Goal: Transaction & Acquisition: Download file/media

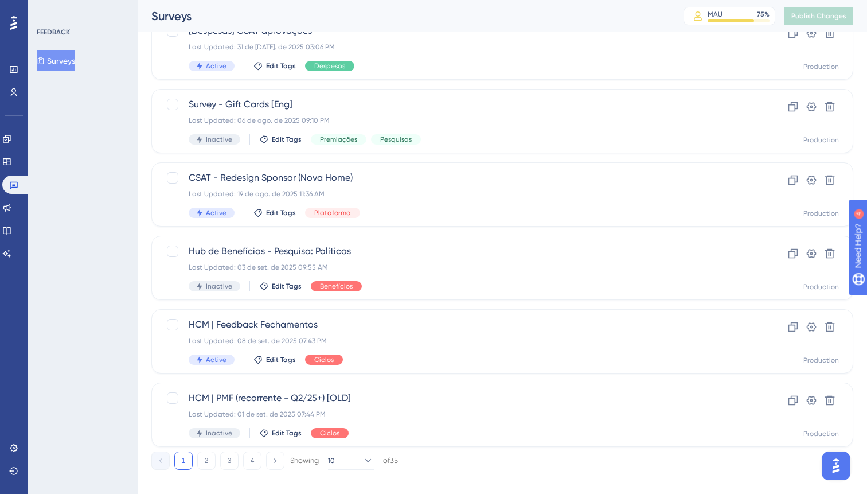
scroll to position [396, 0]
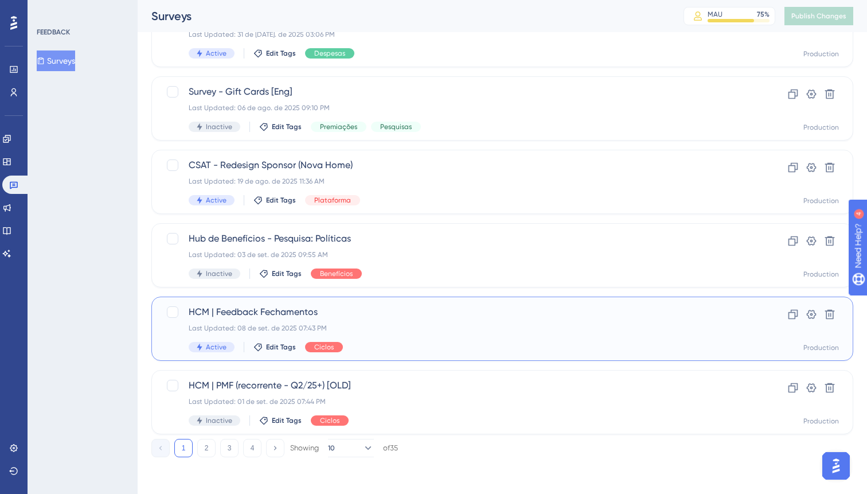
click at [406, 303] on div "HCM | Feedback Fechamentos Last Updated: 08 de set. de 2025 07:43 PM Active Edi…" at bounding box center [502, 328] width 702 height 64
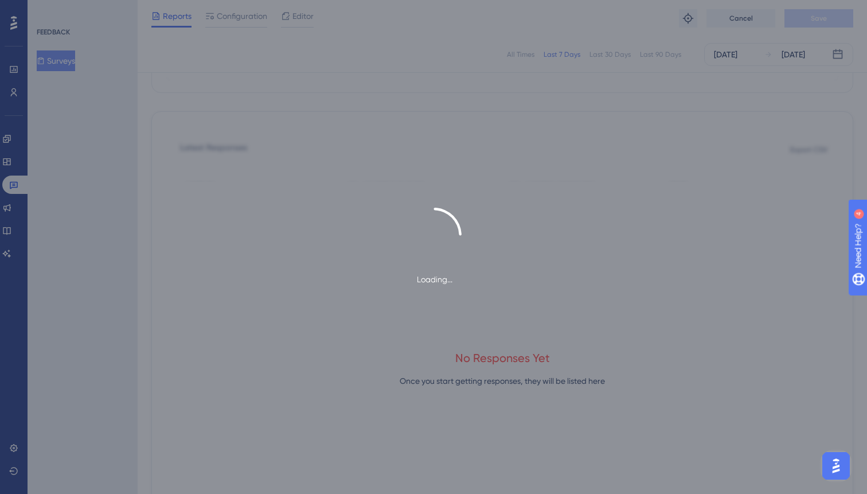
scroll to position [485, 0]
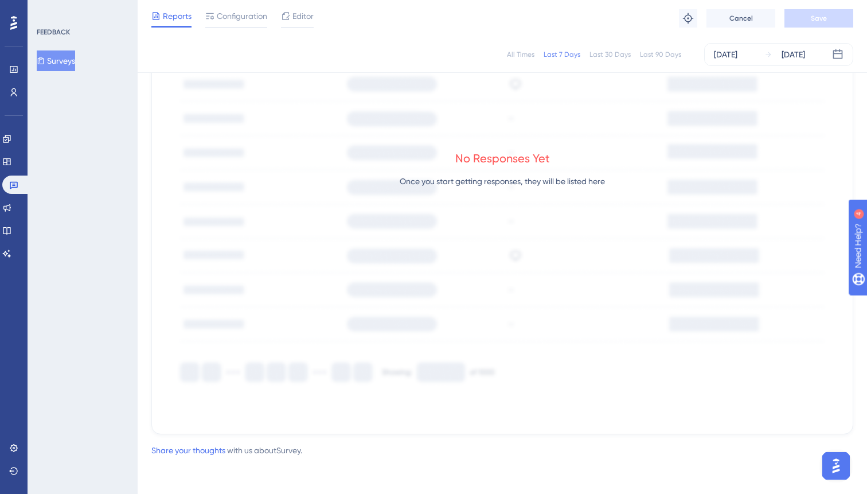
scroll to position [396, 0]
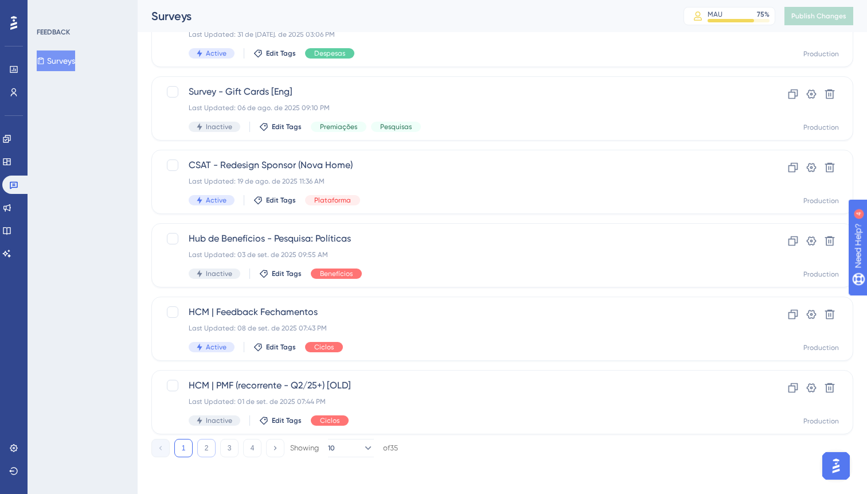
click at [207, 452] on button "2" at bounding box center [206, 448] width 18 height 18
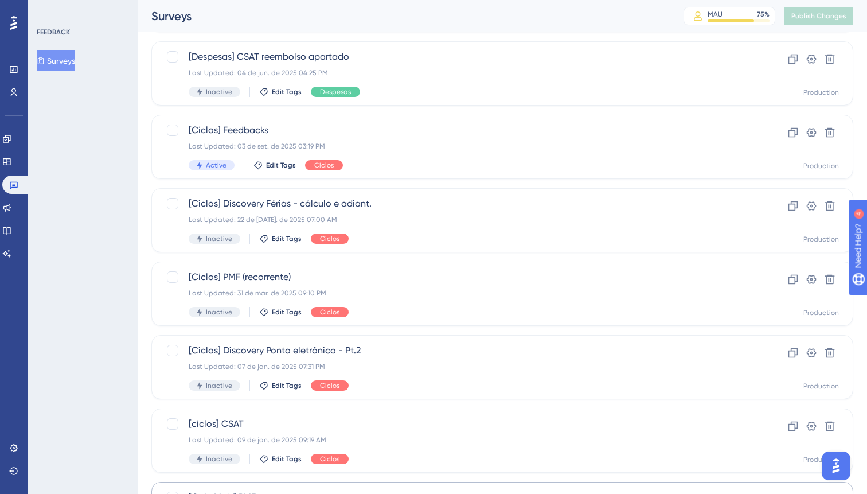
scroll to position [0, 0]
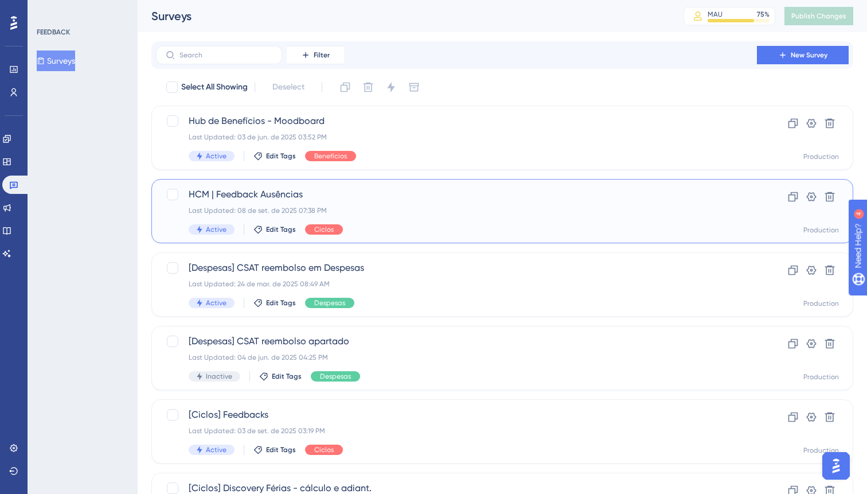
click at [443, 201] on div "HCM | Feedback Ausências Last Updated: 08 de set. de 2025 07:38 PM Active Edit …" at bounding box center [457, 210] width 536 height 47
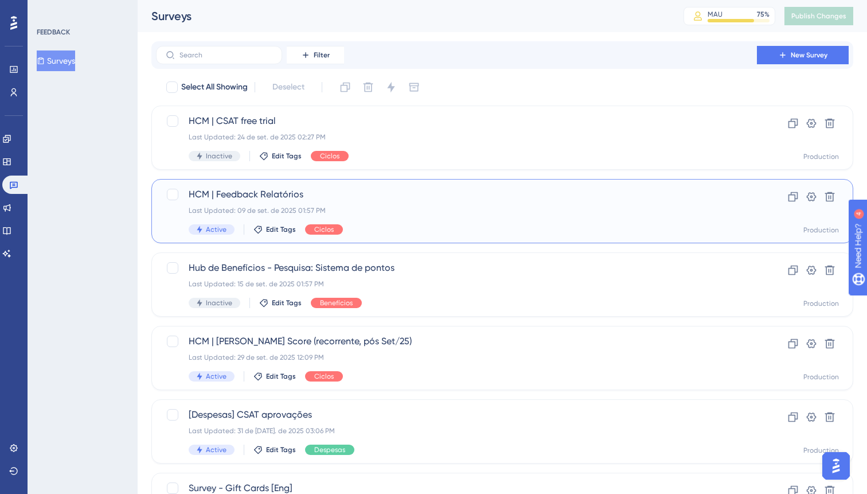
click at [443, 201] on div "HCM | Feedback Relatórios Last Updated: 09 de set. de 2025 01:57 PM Active Edit…" at bounding box center [457, 210] width 536 height 47
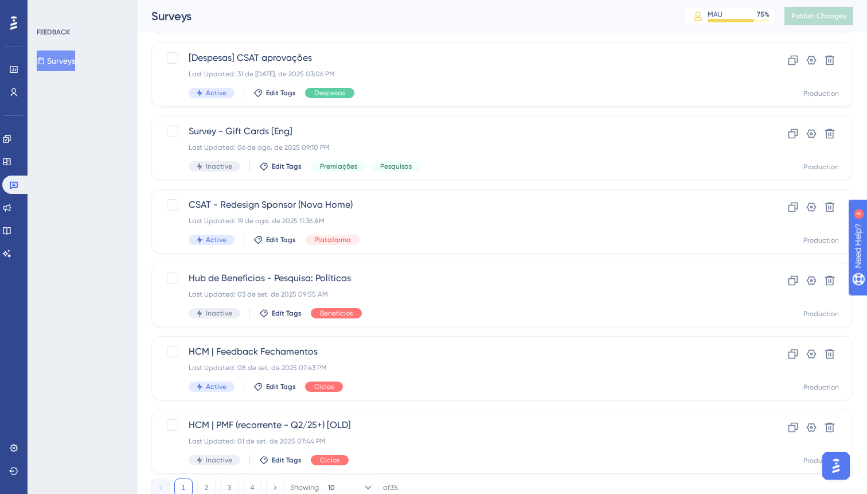
scroll to position [396, 0]
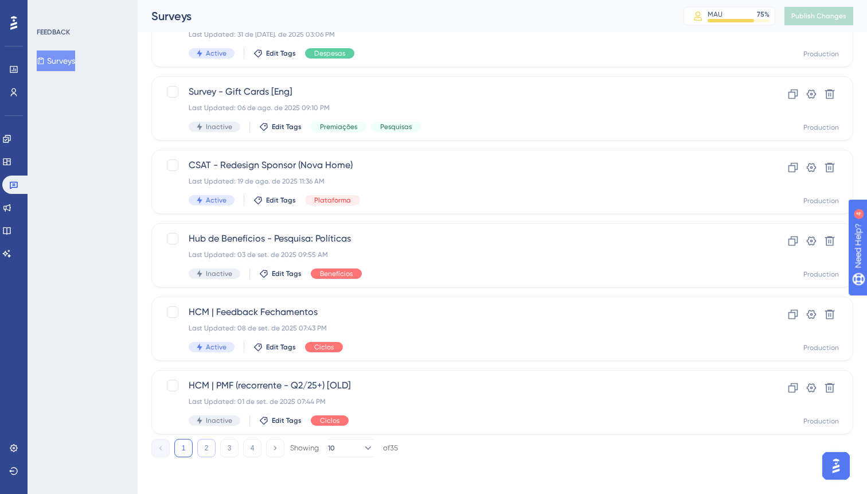
click at [203, 454] on button "2" at bounding box center [206, 448] width 18 height 18
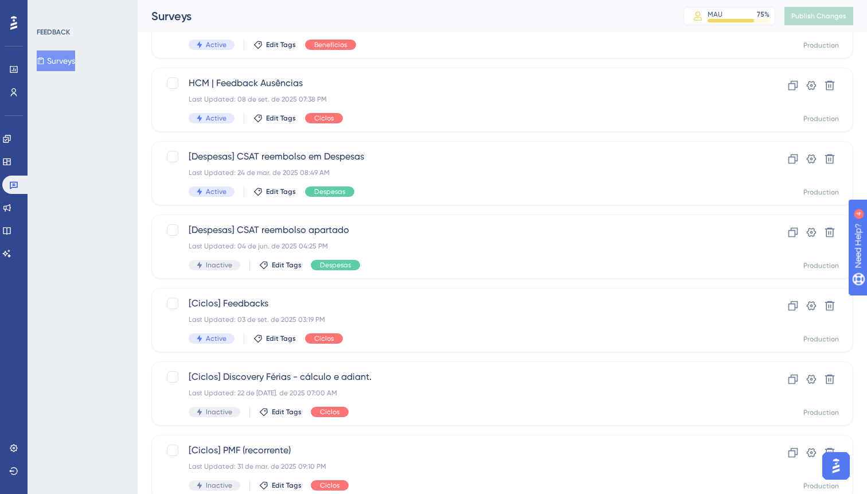
scroll to position [108, 0]
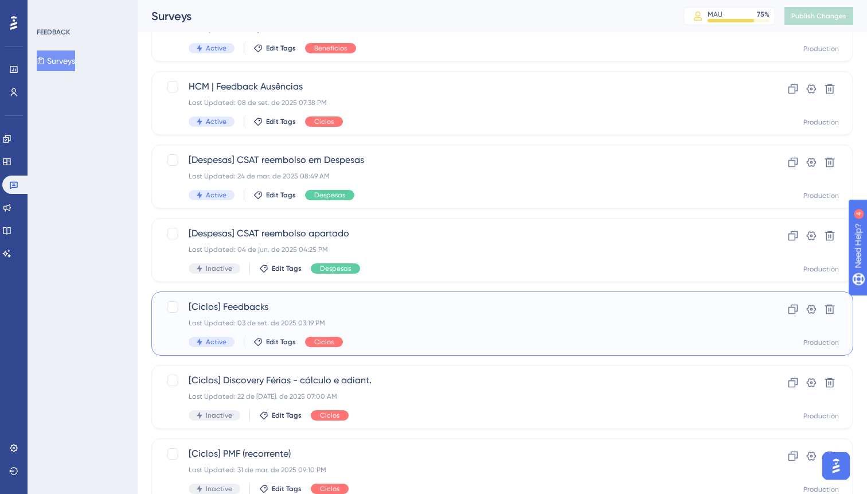
click at [479, 330] on div "[Ciclos] Feedbacks Last Updated: 03 de set. de 2025 03:19 PM Active Edit Tags C…" at bounding box center [457, 323] width 536 height 47
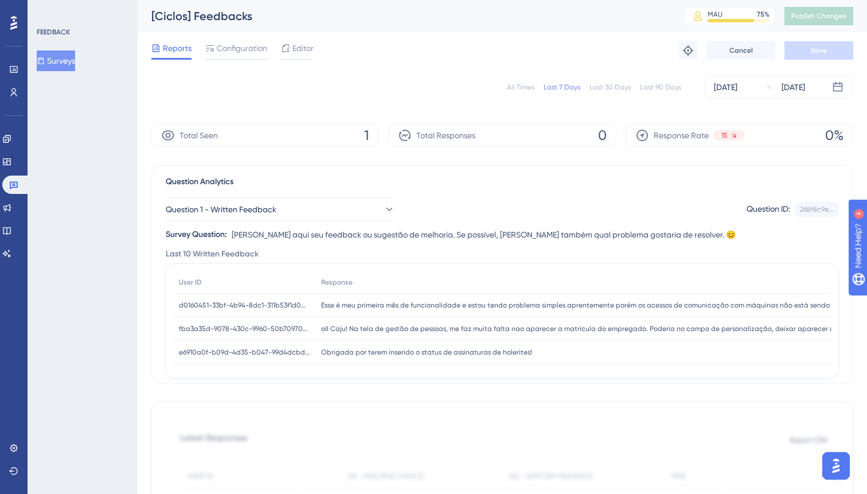
click at [621, 90] on div "Last 30 Days" at bounding box center [609, 87] width 41 height 9
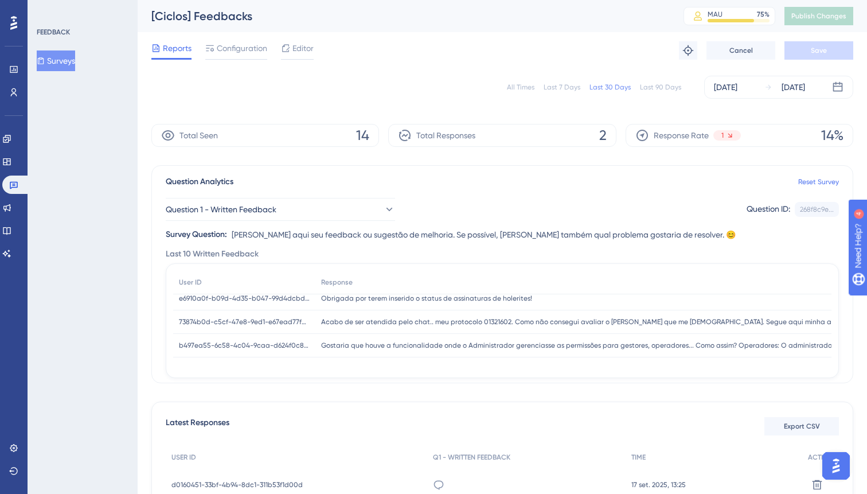
click at [560, 91] on div "Last 7 Days" at bounding box center [562, 87] width 37 height 9
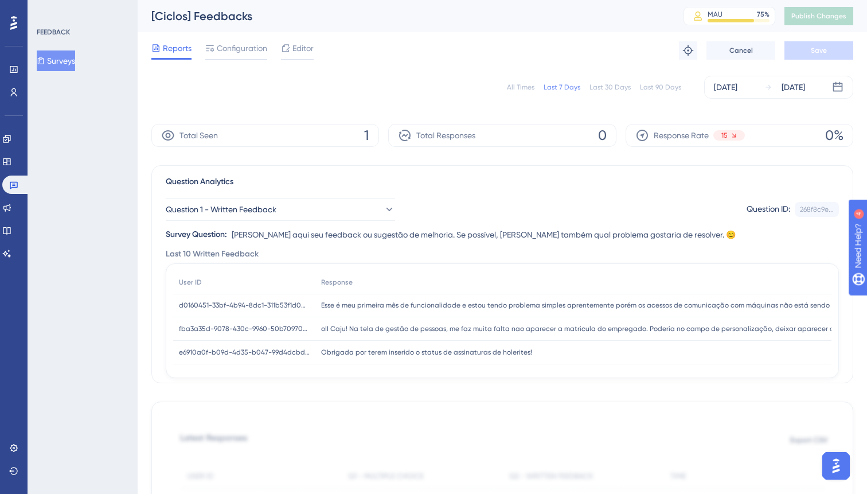
click at [665, 91] on div "Last 90 Days" at bounding box center [660, 87] width 41 height 9
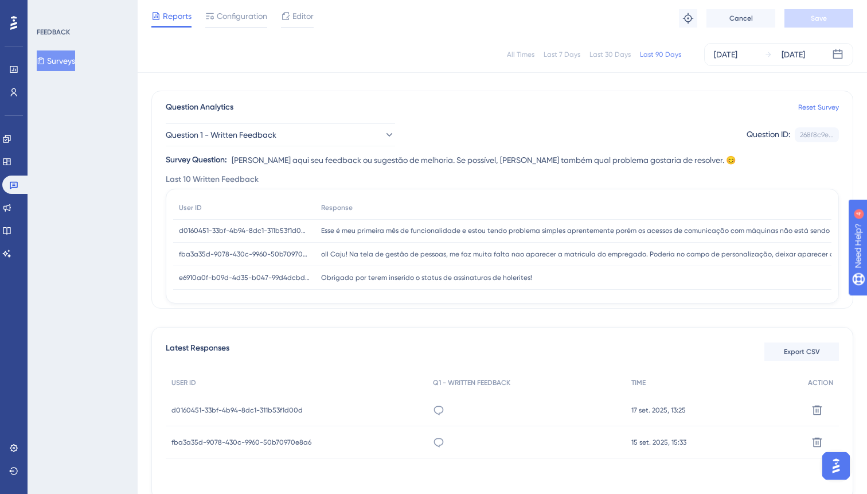
scroll to position [136, 0]
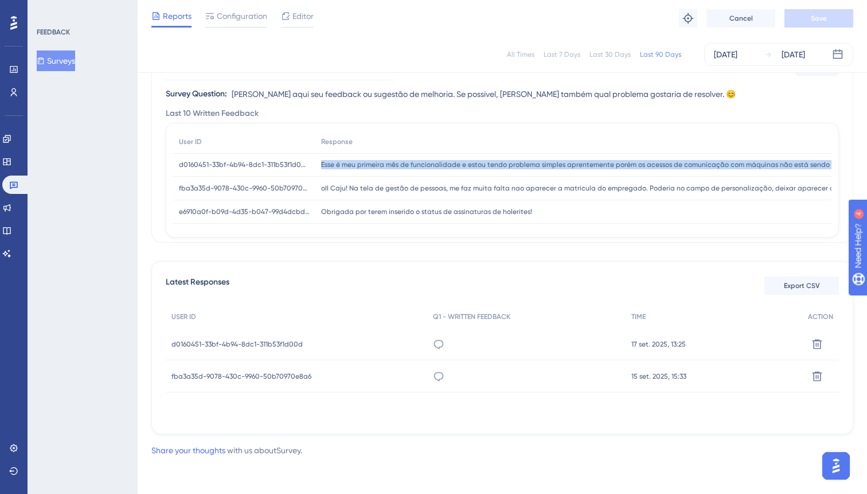
click at [804, 279] on button "Export CSV" at bounding box center [801, 285] width 75 height 18
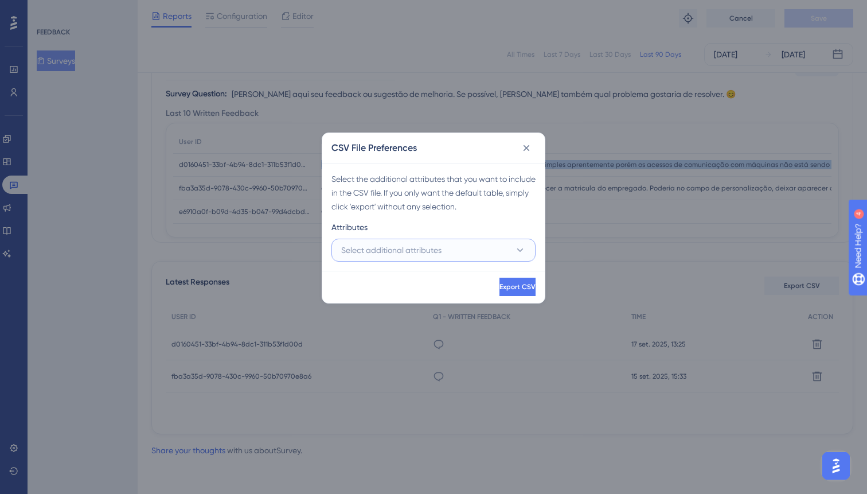
click at [478, 246] on button "Select additional attributes" at bounding box center [433, 250] width 204 height 23
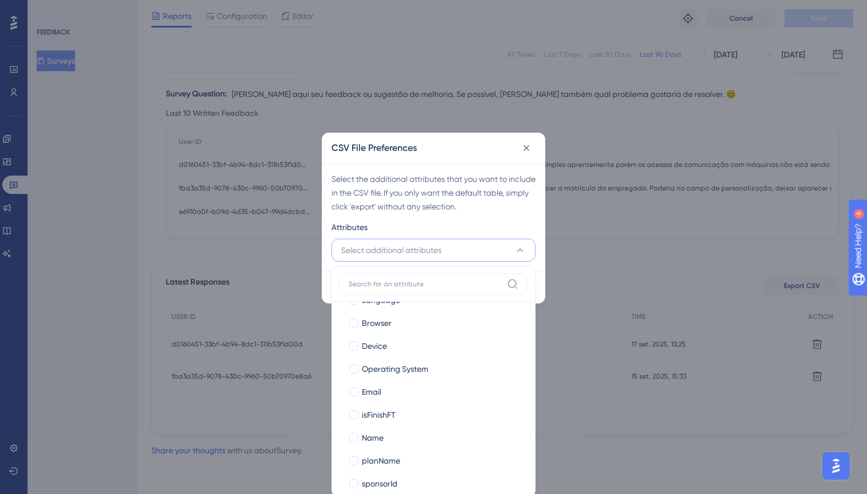
scroll to position [124, 0]
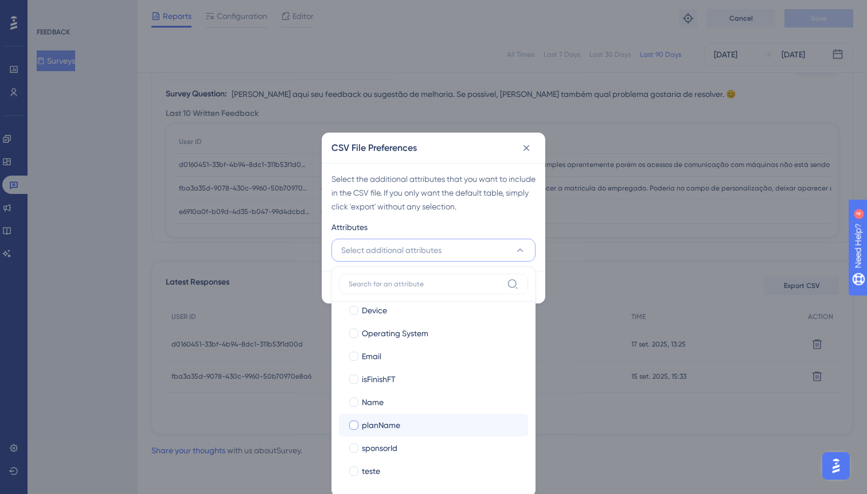
click at [357, 432] on label "planName planName" at bounding box center [433, 424] width 189 height 23
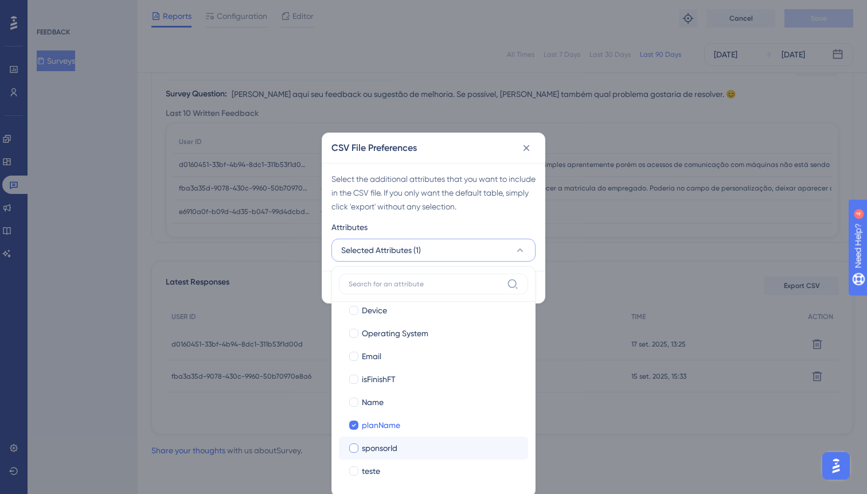
click at [354, 445] on div at bounding box center [353, 447] width 9 height 9
checkbox input "true"
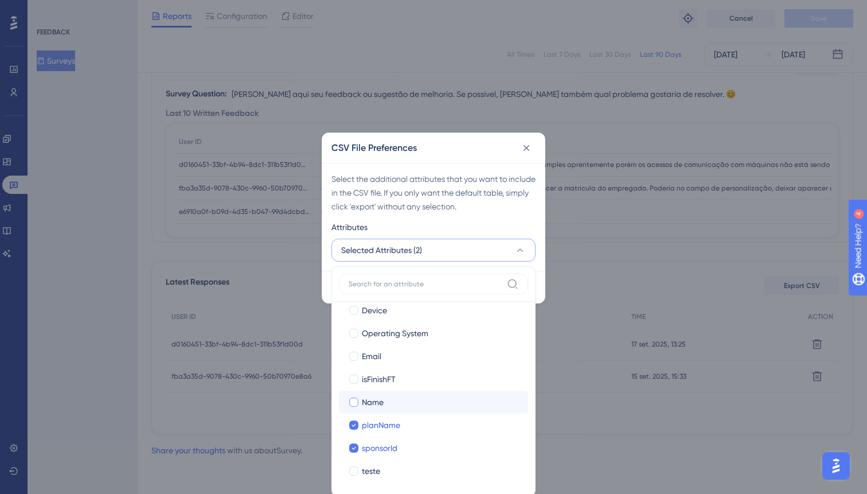
click at [354, 406] on div at bounding box center [353, 401] width 11 height 11
checkbox input "true"
click at [353, 357] on div at bounding box center [353, 355] width 9 height 9
checkbox input "true"
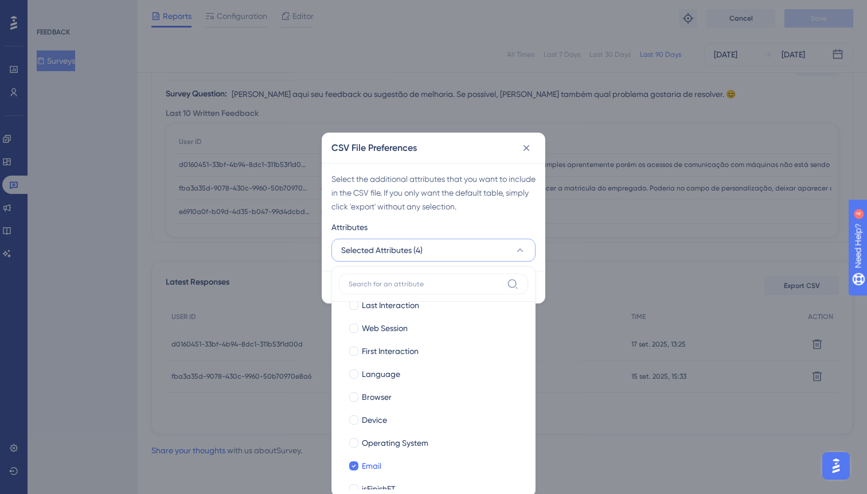
scroll to position [0, 0]
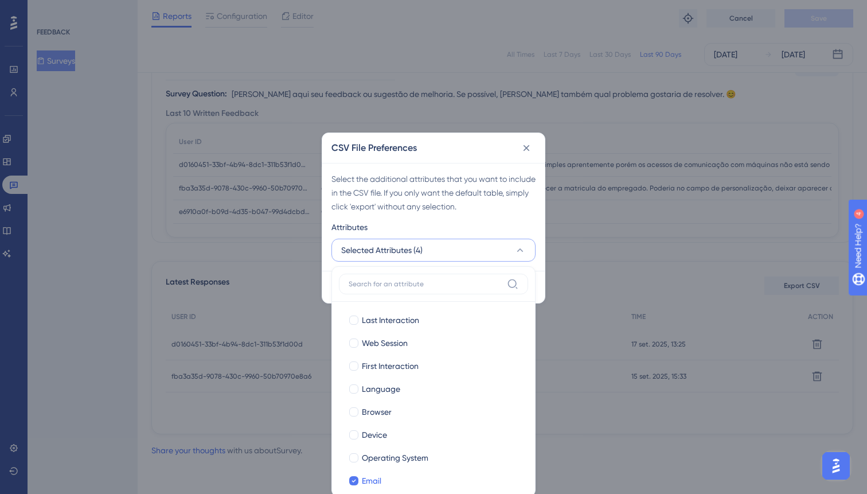
click at [498, 203] on div "Select the additional attributes that you want to include in the CSV file. If y…" at bounding box center [433, 192] width 204 height 41
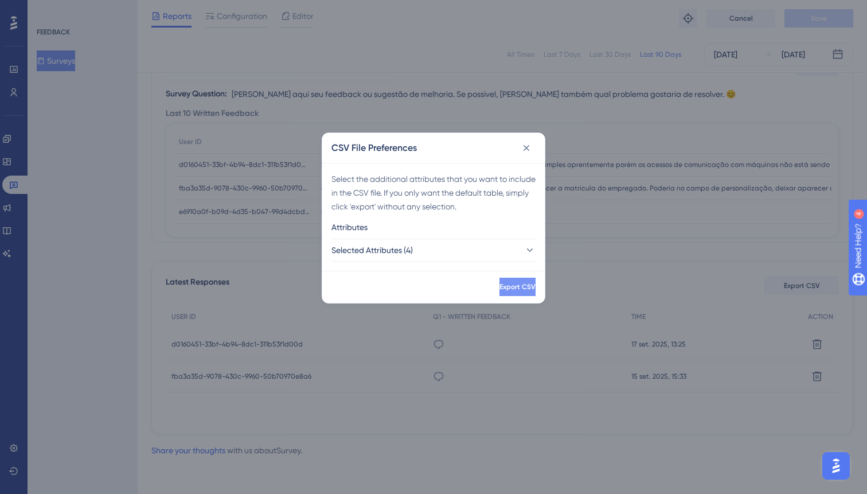
click at [499, 282] on span "Export CSV" at bounding box center [517, 286] width 36 height 9
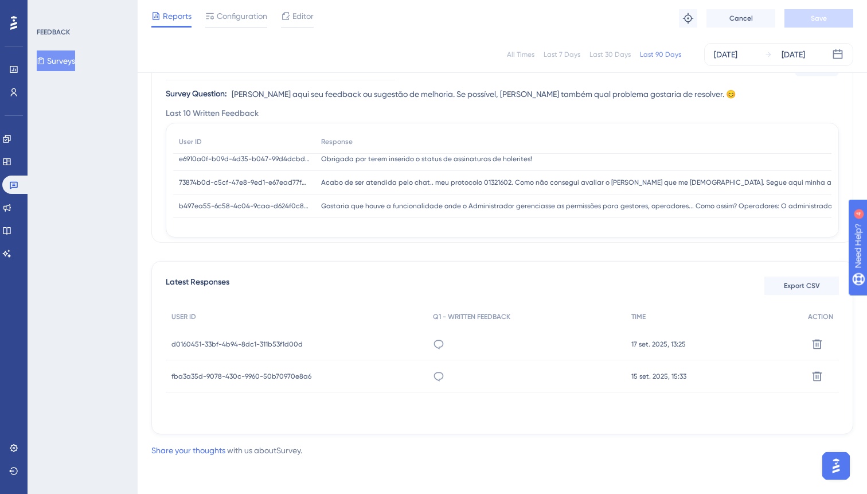
scroll to position [54, 0]
